Goal: Task Accomplishment & Management: Use online tool/utility

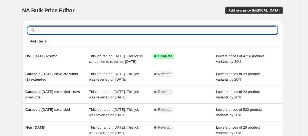
click at [176, 32] on input "text" at bounding box center [157, 30] width 241 height 8
type input "crysto"
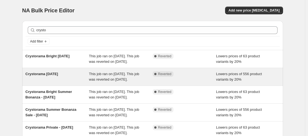
click at [55, 76] on span "Crystorama Labor Day 2025" at bounding box center [42, 74] width 33 height 4
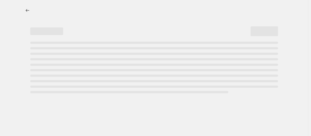
select select "percentage"
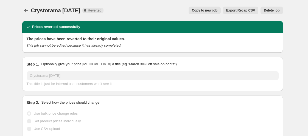
select select "vendor"
click at [202, 12] on span "Copy to new job" at bounding box center [205, 10] width 26 height 4
select select "percentage"
select select "vendor"
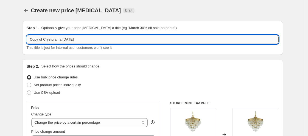
click at [45, 41] on input "Copy of Crystorama Labor Day 2025" at bounding box center [153, 39] width 252 height 9
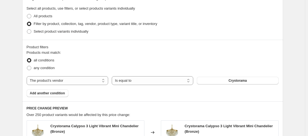
scroll to position [297, 0]
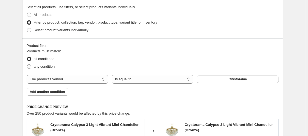
type input "Crystorama October 2025"
click at [43, 65] on span "any condition" at bounding box center [44, 67] width 21 height 4
click at [27, 65] on input "any condition" at bounding box center [27, 65] width 0 height 0
radio input "true"
click at [52, 91] on span "Add another condition" at bounding box center [47, 92] width 35 height 4
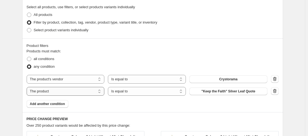
drag, startPoint x: 51, startPoint y: 89, endPoint x: 52, endPoint y: 91, distance: 2.9
click at [52, 91] on select "The product The product's collection The product's tag The product's vendor The…" at bounding box center [66, 91] width 78 height 9
select select "vendor"
click at [220, 91] on button "AERIN" at bounding box center [229, 92] width 78 height 8
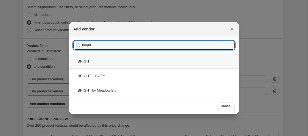
type input "bright"
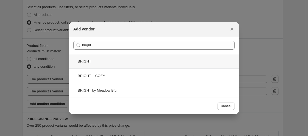
click at [82, 61] on div "BRIGHT" at bounding box center [154, 61] width 170 height 15
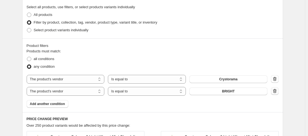
click at [275, 92] on icon "button" at bounding box center [275, 91] width 4 height 4
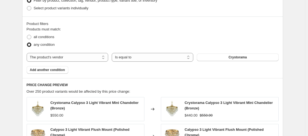
scroll to position [320, 0]
click at [31, 37] on span at bounding box center [29, 37] width 4 height 4
click at [27, 35] on input "all conditions" at bounding box center [27, 35] width 0 height 0
radio input "true"
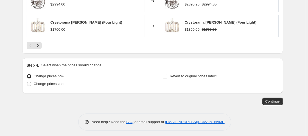
scroll to position [508, 0]
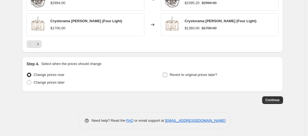
click at [167, 75] on input "Revert to original prices later?" at bounding box center [165, 75] width 4 height 4
checkbox input "true"
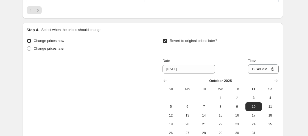
scroll to position [544, 0]
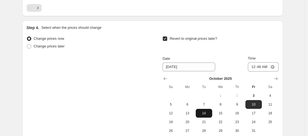
click at [202, 114] on span "14" at bounding box center [204, 113] width 12 height 4
type input "10/14/2025"
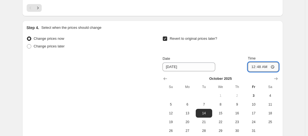
click at [256, 64] on input "00:48" at bounding box center [263, 66] width 31 height 9
type input "11:00"
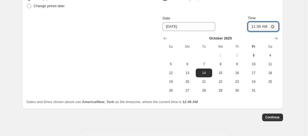
scroll to position [585, 0]
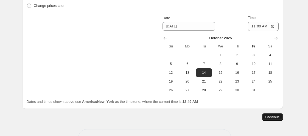
click at [280, 118] on span "Continue" at bounding box center [273, 117] width 14 height 4
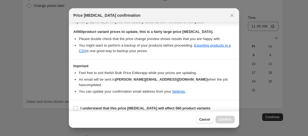
scroll to position [125, 0]
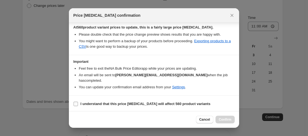
click at [76, 102] on input "I understand that this price change job will affect 560 product variants" at bounding box center [76, 104] width 4 height 4
checkbox input "true"
click at [223, 117] on button "Confirm" at bounding box center [225, 120] width 19 height 8
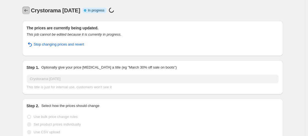
click at [27, 8] on icon "Price change jobs" at bounding box center [25, 10] width 5 height 5
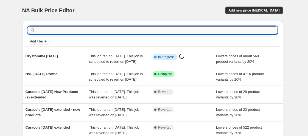
click at [54, 33] on input "text" at bounding box center [157, 30] width 241 height 8
type input "crysto"
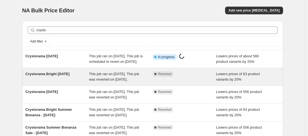
click at [55, 82] on div "Crystorama Bright Labor Day 2025" at bounding box center [58, 76] width 64 height 11
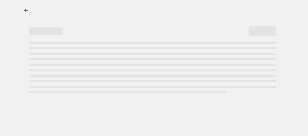
select select "percentage"
select select "vendor"
select select "tag"
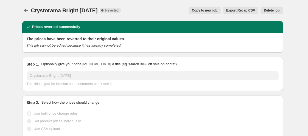
click at [200, 7] on button "Copy to new job" at bounding box center [205, 11] width 32 height 8
select select "percentage"
select select "vendor"
select select "tag"
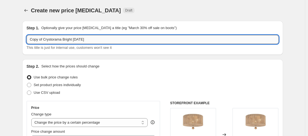
click at [44, 40] on input "Copy of Crystorama Bright Labor Day 2025" at bounding box center [153, 39] width 252 height 9
click at [65, 40] on input "Crystorama Bright Labor Day 2025" at bounding box center [153, 39] width 252 height 9
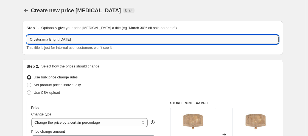
click at [65, 40] on input "Crystorama Bright Labor Day 2025" at bounding box center [153, 39] width 252 height 9
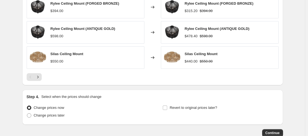
scroll to position [516, 0]
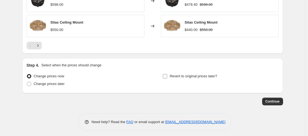
type input "Crystorama Bright October 2025"
click at [167, 74] on input "Revert to original prices later?" at bounding box center [165, 76] width 4 height 4
checkbox input "true"
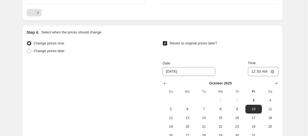
scroll to position [549, 0]
click at [204, 117] on span "14" at bounding box center [204, 118] width 12 height 4
type input "10/14/2025"
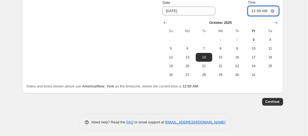
click at [256, 7] on input "00:50" at bounding box center [263, 10] width 31 height 9
type input "11:00"
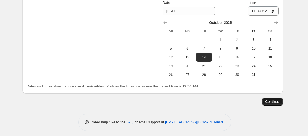
click at [282, 98] on button "Continue" at bounding box center [272, 102] width 21 height 8
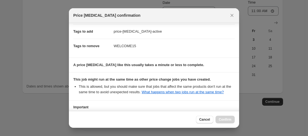
scroll to position [128, 0]
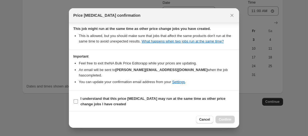
click at [75, 99] on input "I understand that this price change job may run at the same time as other price…" at bounding box center [76, 101] width 4 height 4
checkbox input "true"
click at [227, 119] on span "Confirm" at bounding box center [225, 120] width 13 height 4
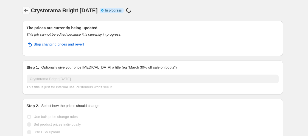
click at [25, 10] on icon "Price change jobs" at bounding box center [25, 10] width 5 height 5
